Goal: Browse casually

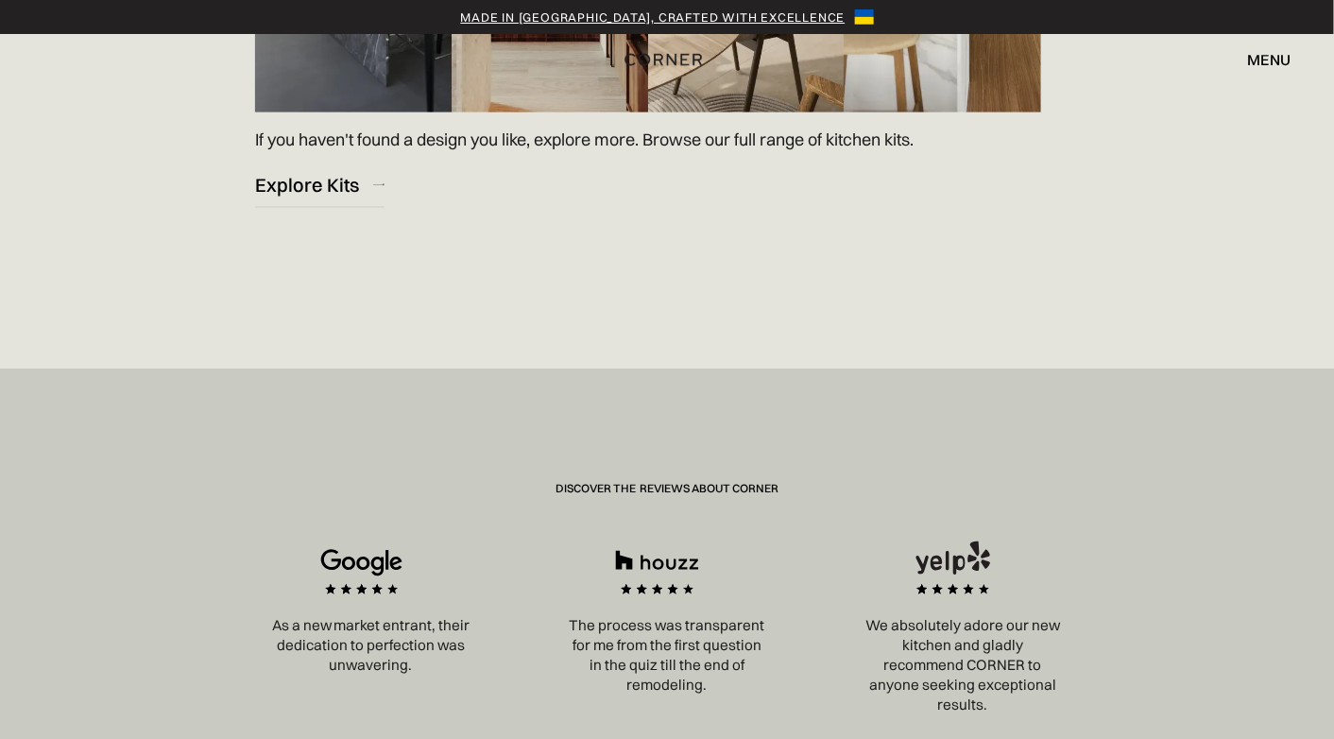
scroll to position [2740, 0]
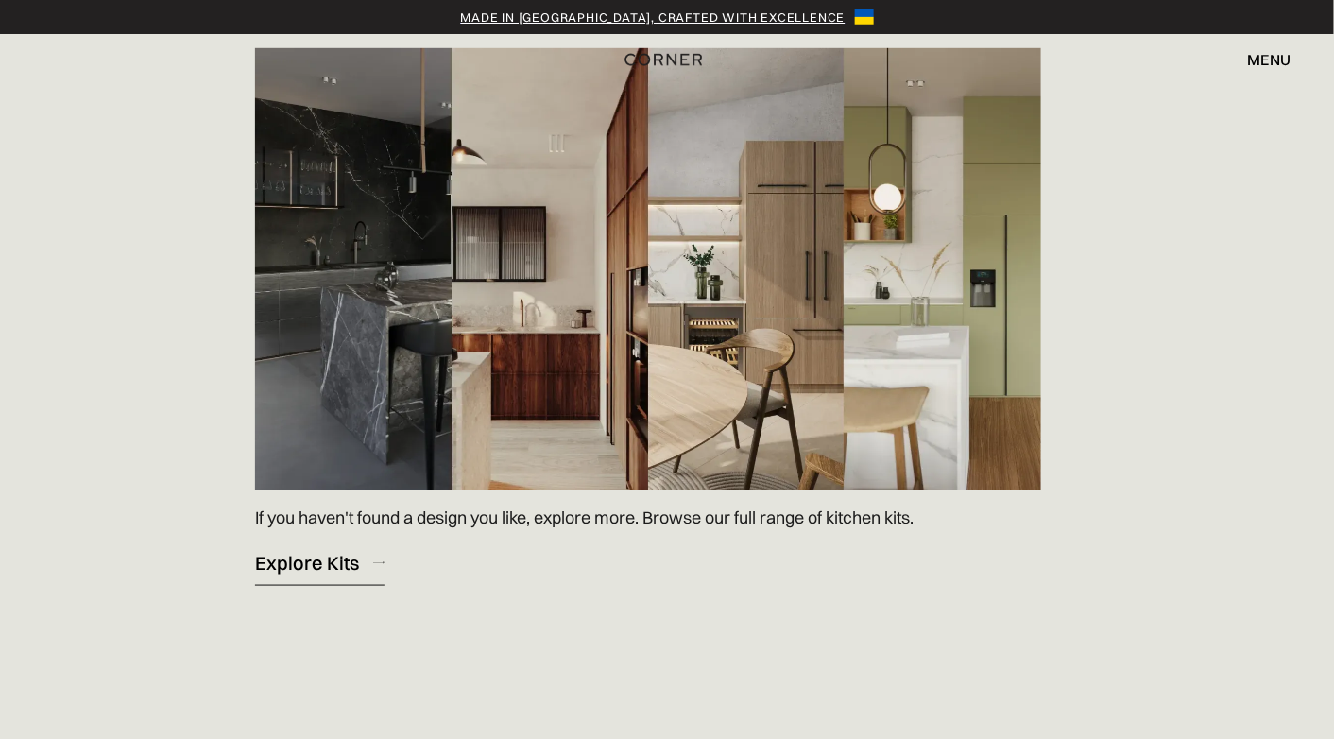
click at [314, 564] on div "Explore Kits" at bounding box center [307, 563] width 104 height 26
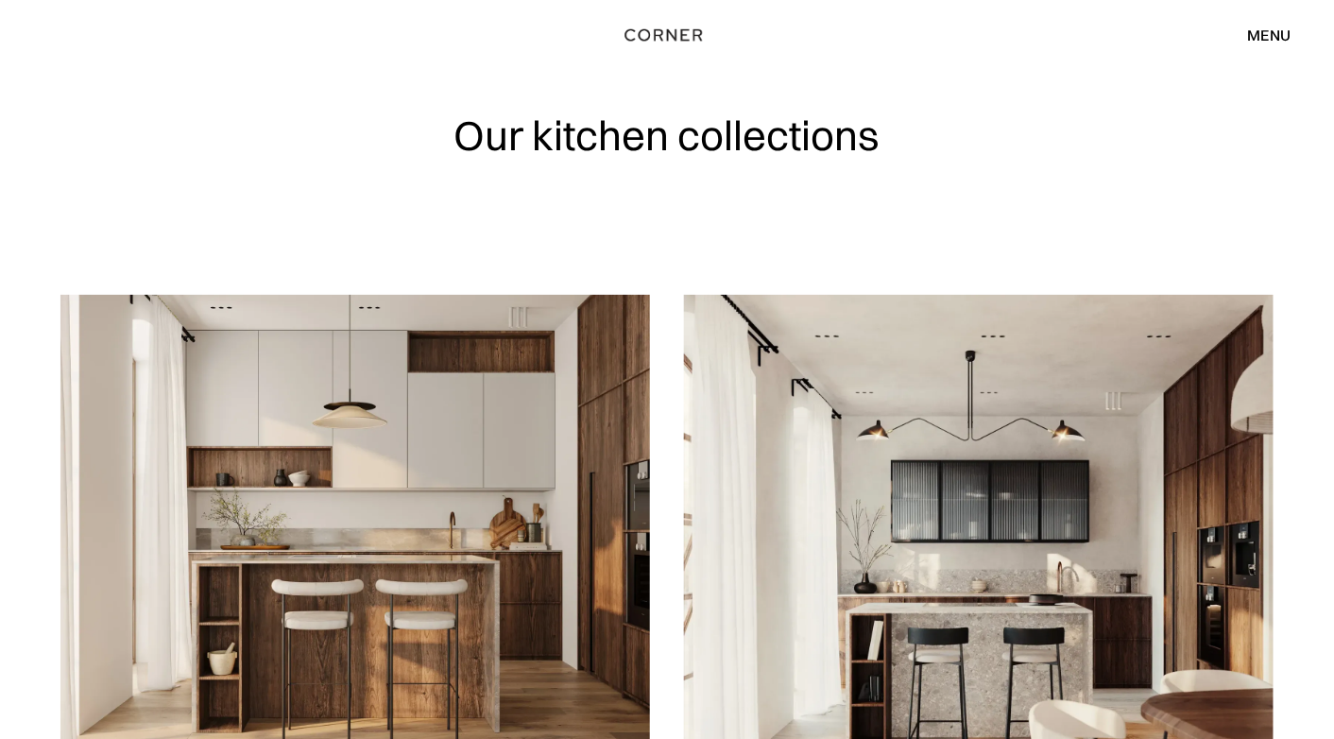
scroll to position [189, 0]
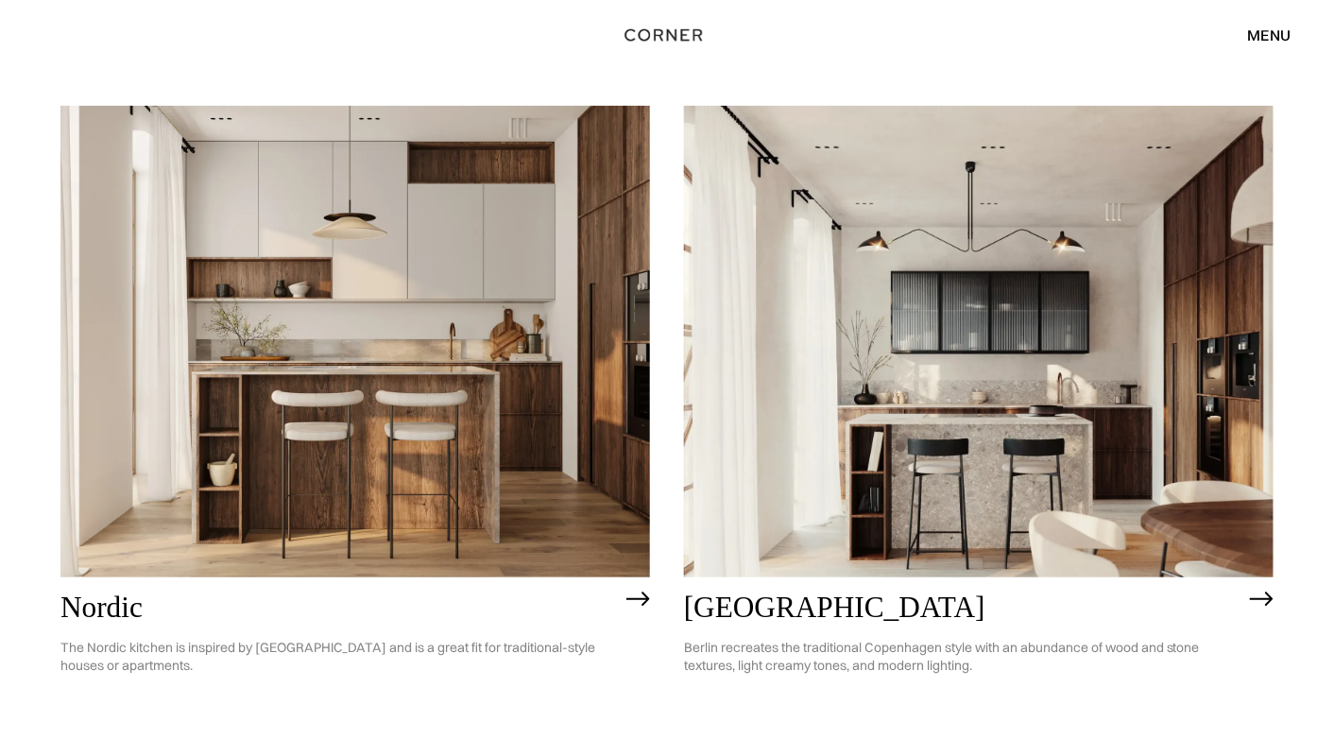
click at [1264, 600] on img at bounding box center [1262, 598] width 24 height 15
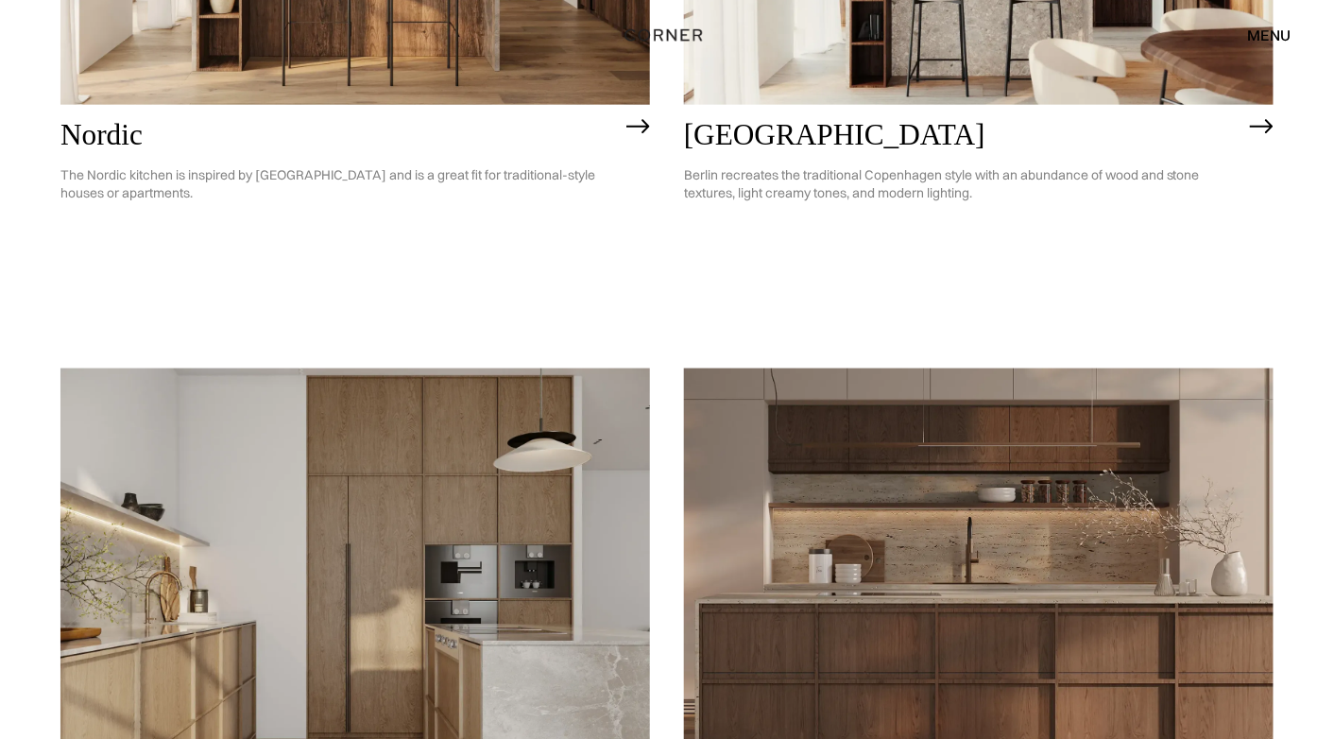
scroll to position [1039, 0]
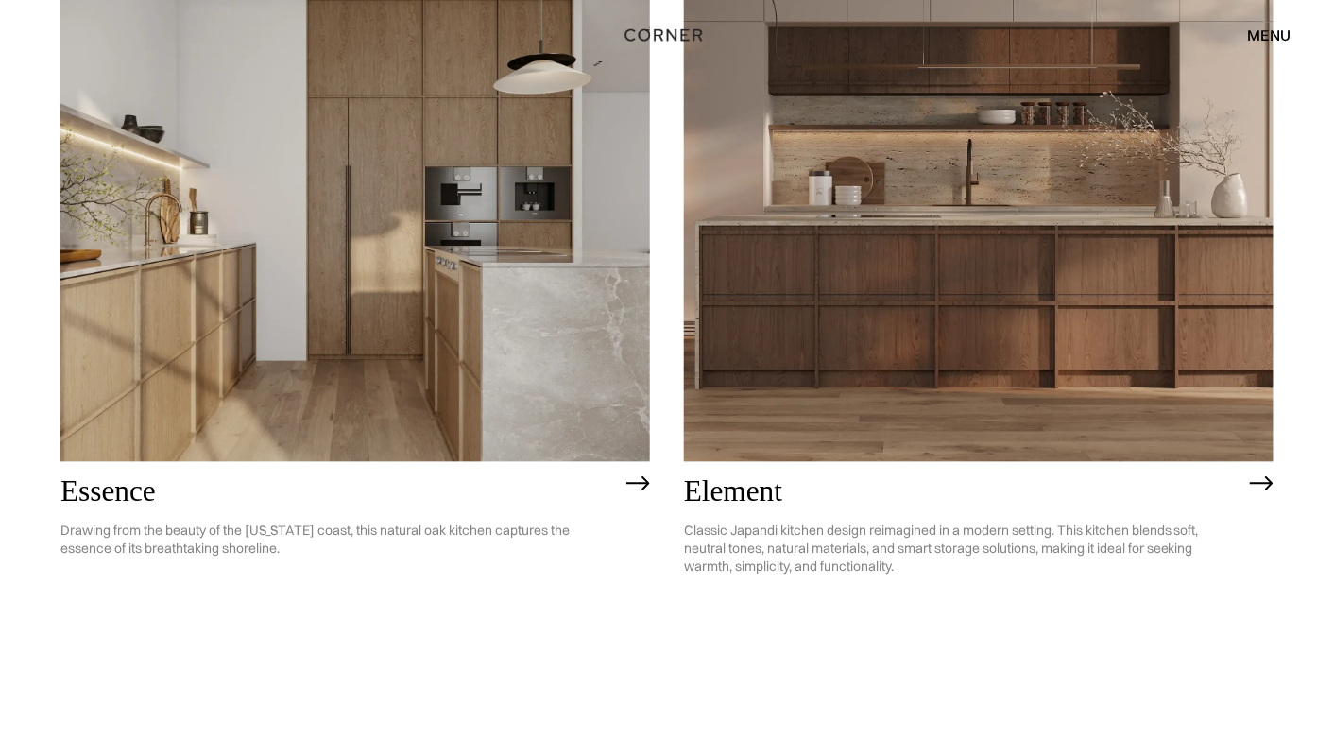
click at [1261, 483] on img at bounding box center [1262, 483] width 24 height 15
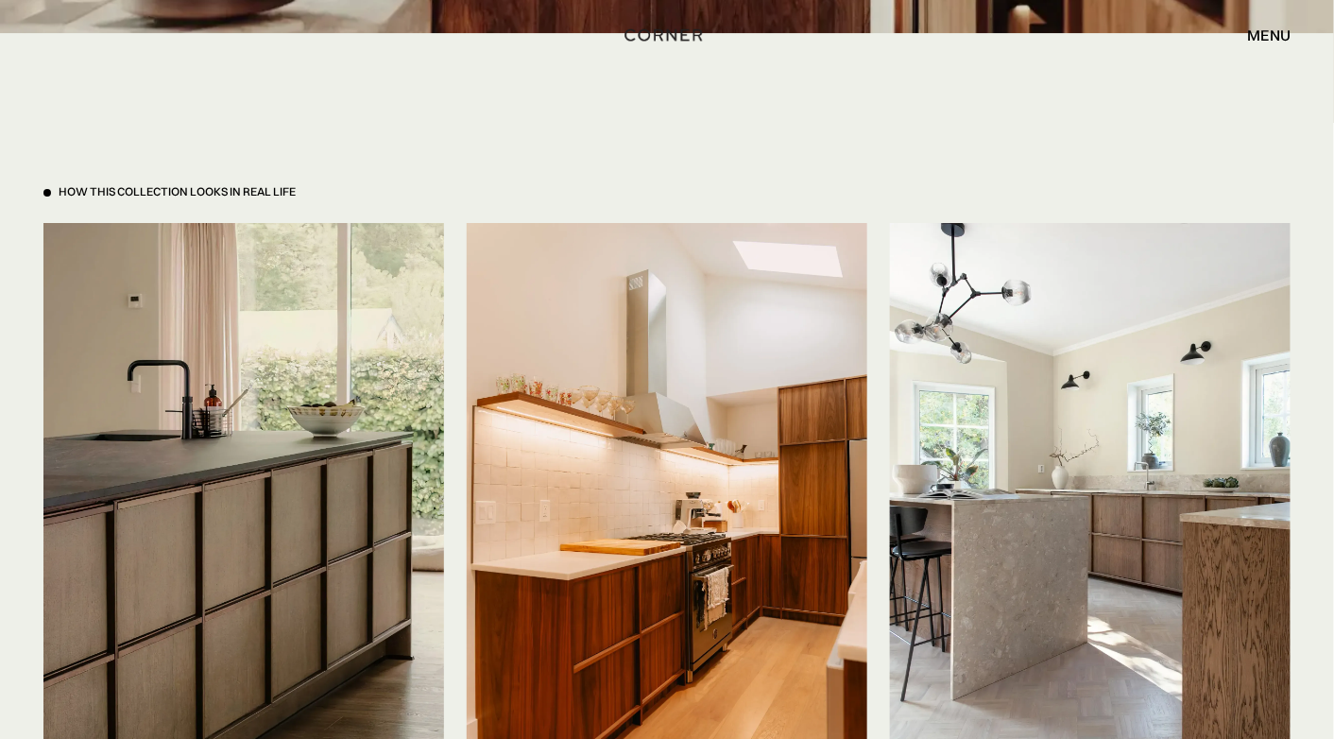
scroll to position [4629, 0]
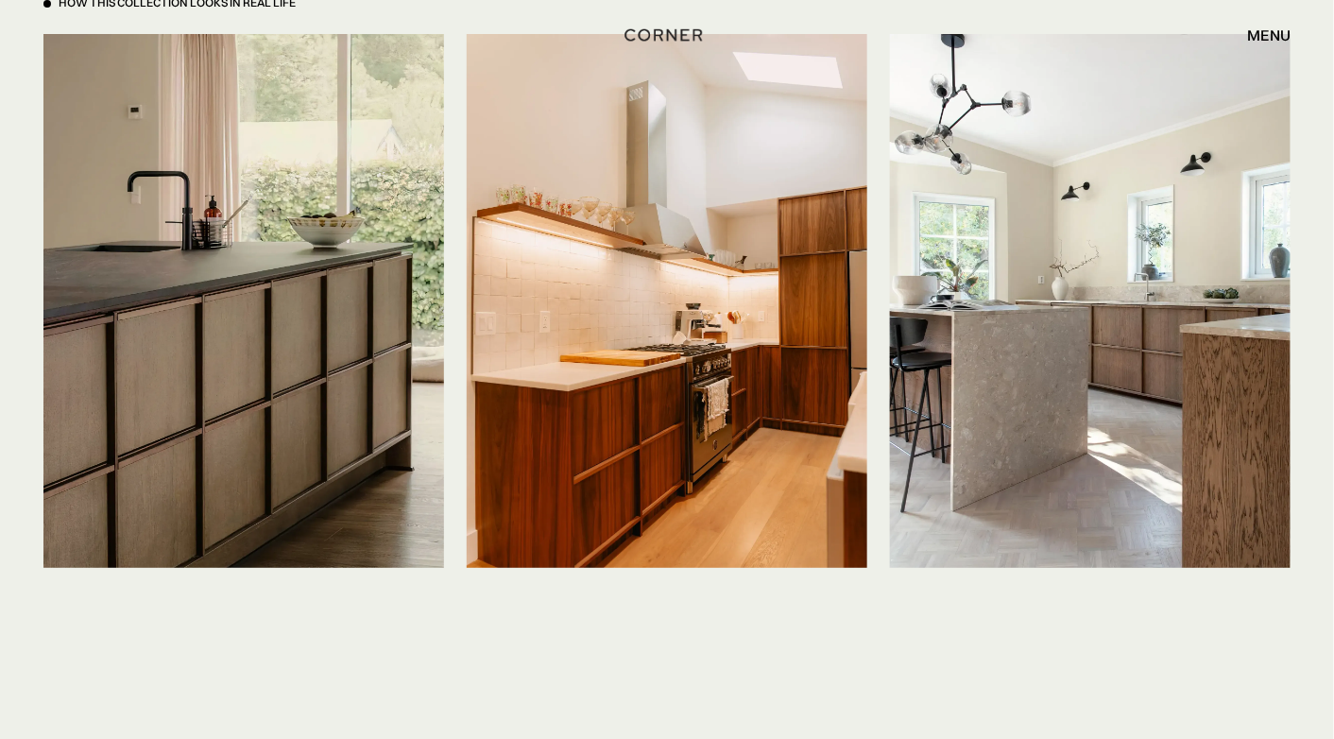
click at [1268, 35] on div "menu" at bounding box center [1269, 34] width 43 height 15
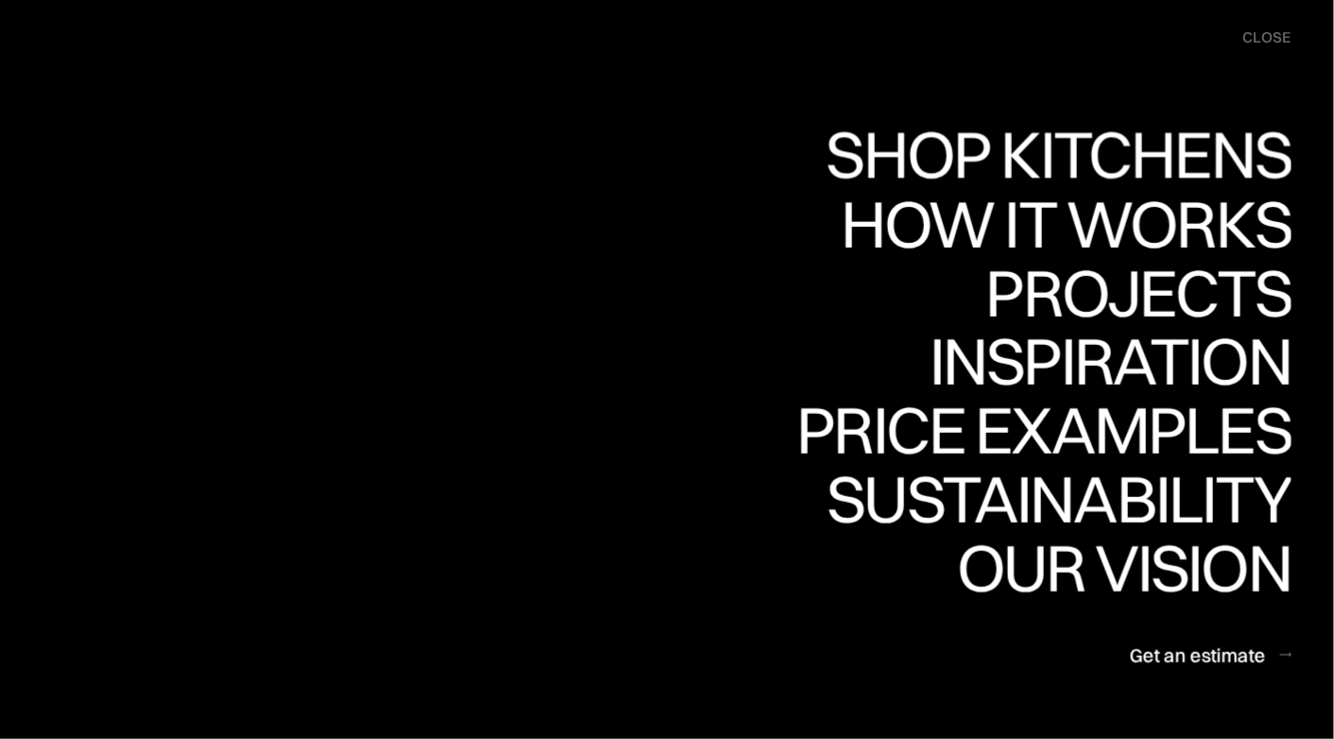
click at [1282, 41] on div "close" at bounding box center [1267, 37] width 48 height 21
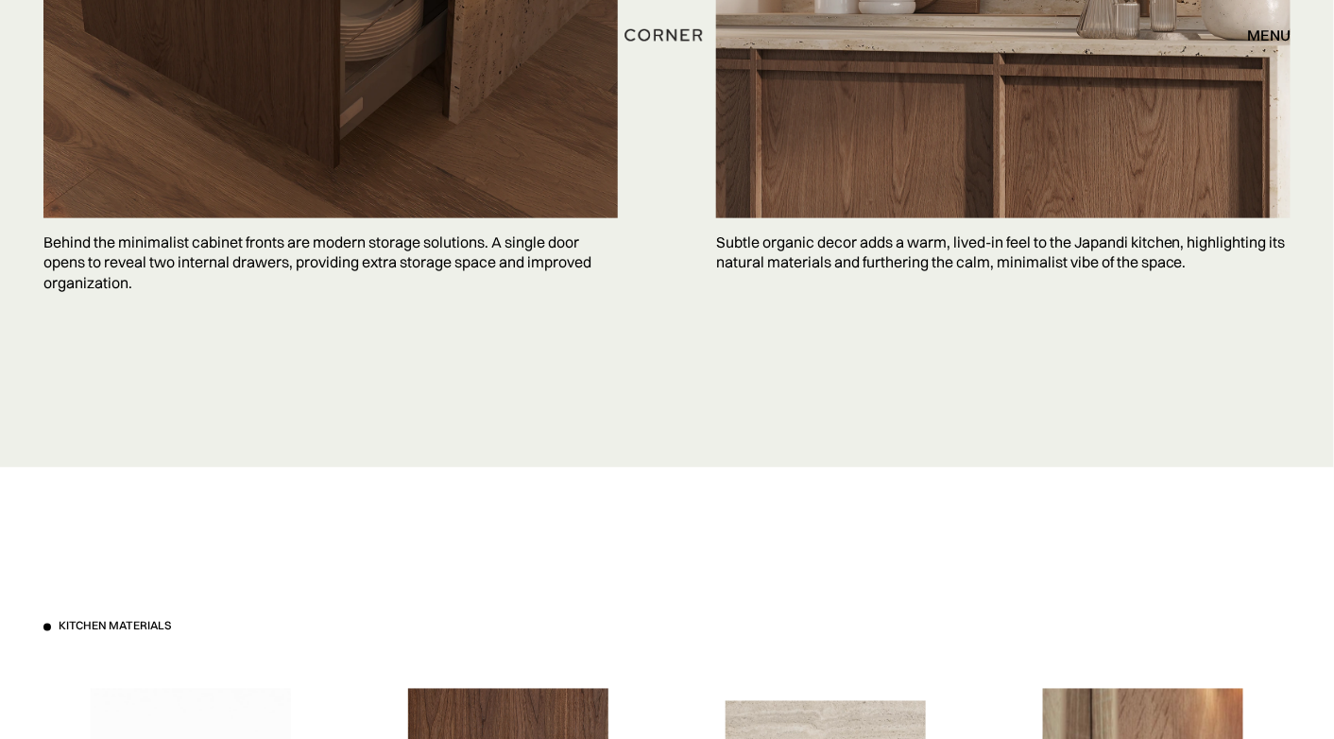
scroll to position [5763, 0]
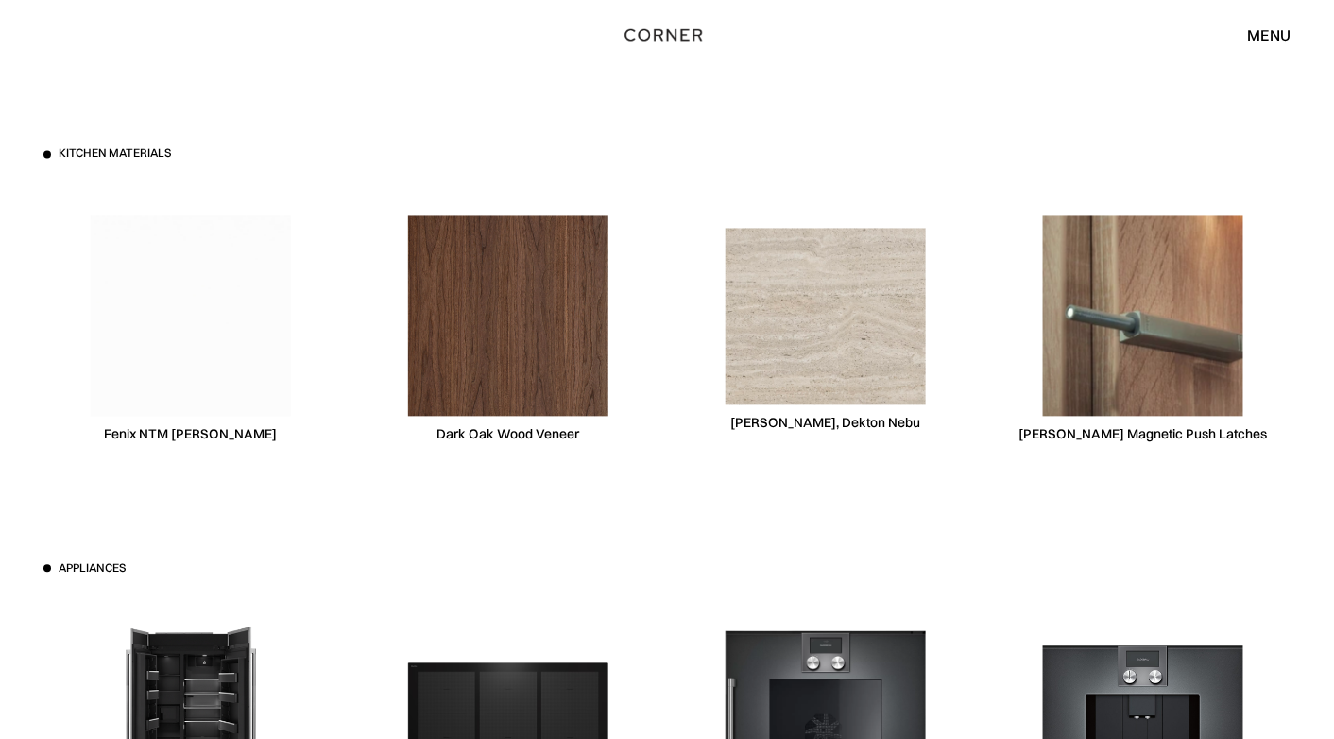
click at [848, 336] on img at bounding box center [826, 317] width 200 height 176
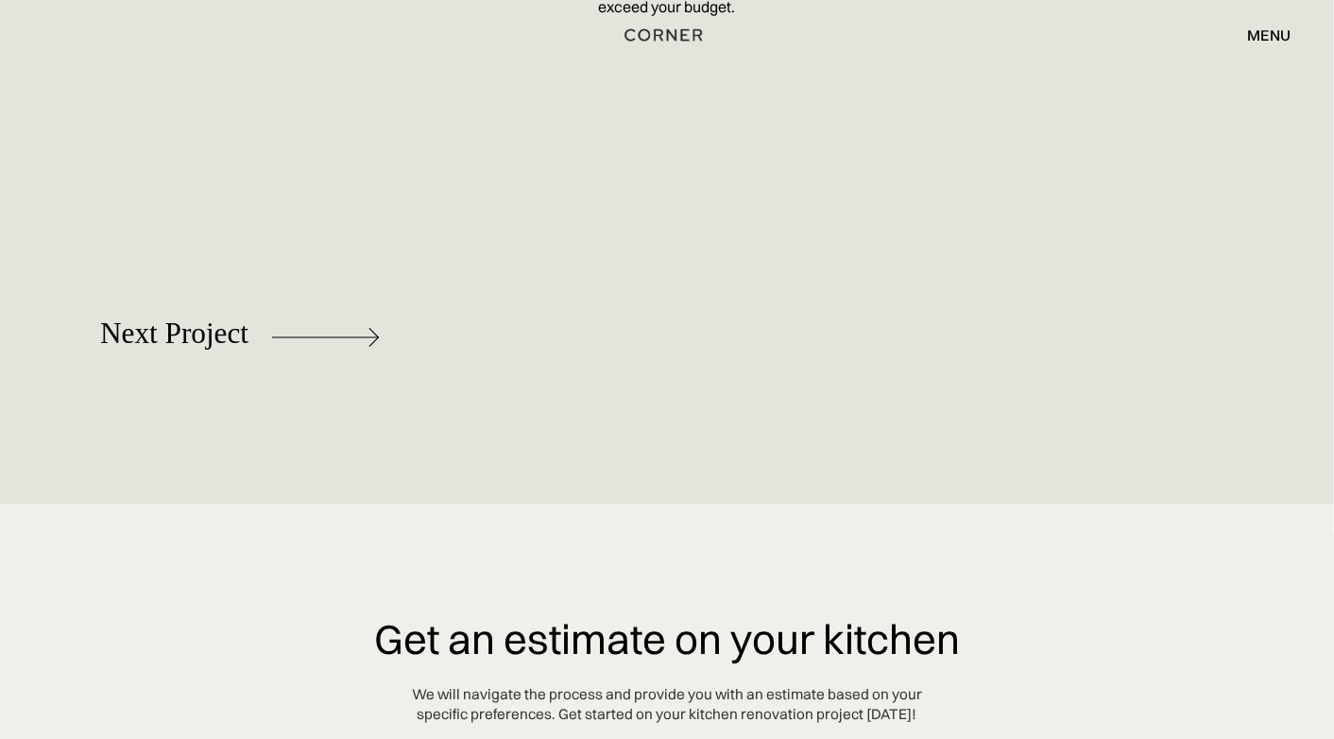
scroll to position [8597, 0]
